Goal: Complete application form: Complete application form

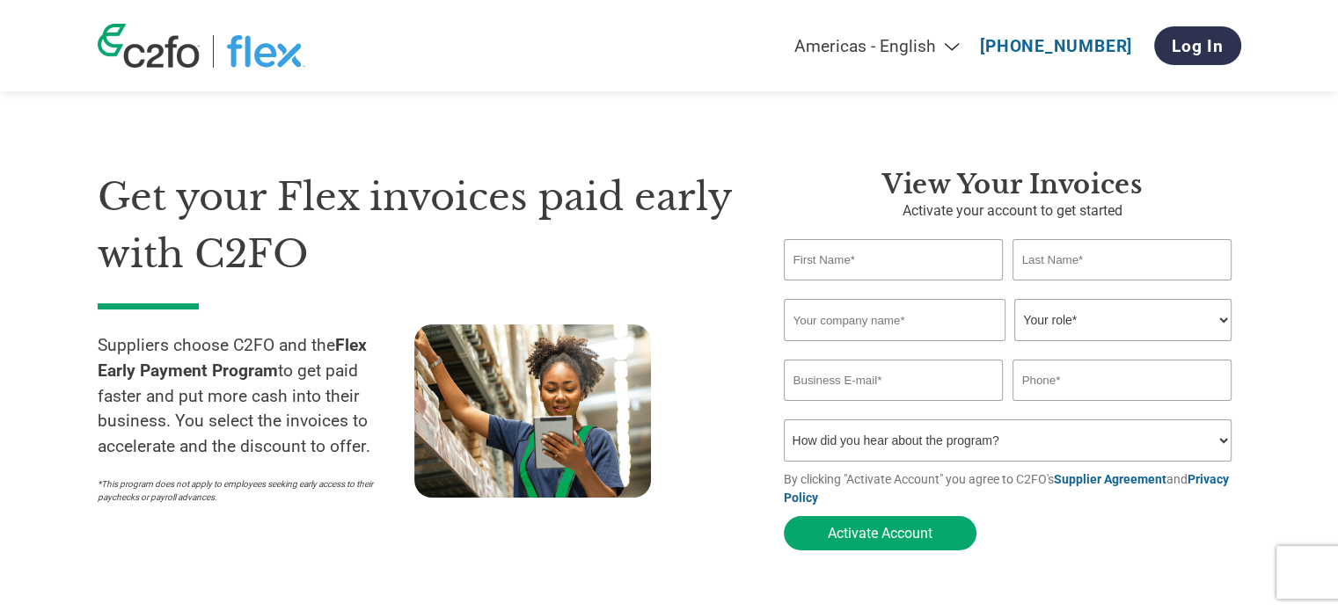
click at [902, 256] on input "text" at bounding box center [894, 259] width 220 height 41
type input "Würth"
type input "Kft."
type input "[EMAIL_ADDRESS][PERSON_NAME][DOMAIN_NAME]"
click at [853, 250] on input "text" at bounding box center [894, 259] width 220 height 41
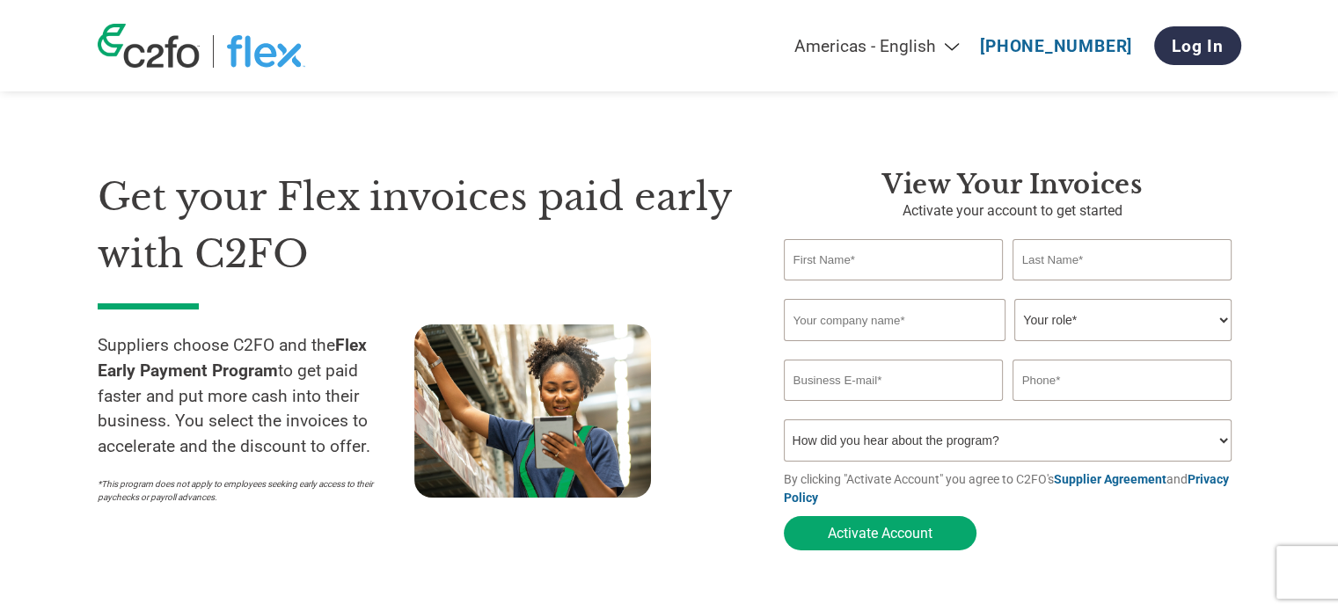
type input "Würth"
type input "Kft."
type input "[EMAIL_ADDRESS][PERSON_NAME][DOMAIN_NAME]"
